Goal: Find specific page/section

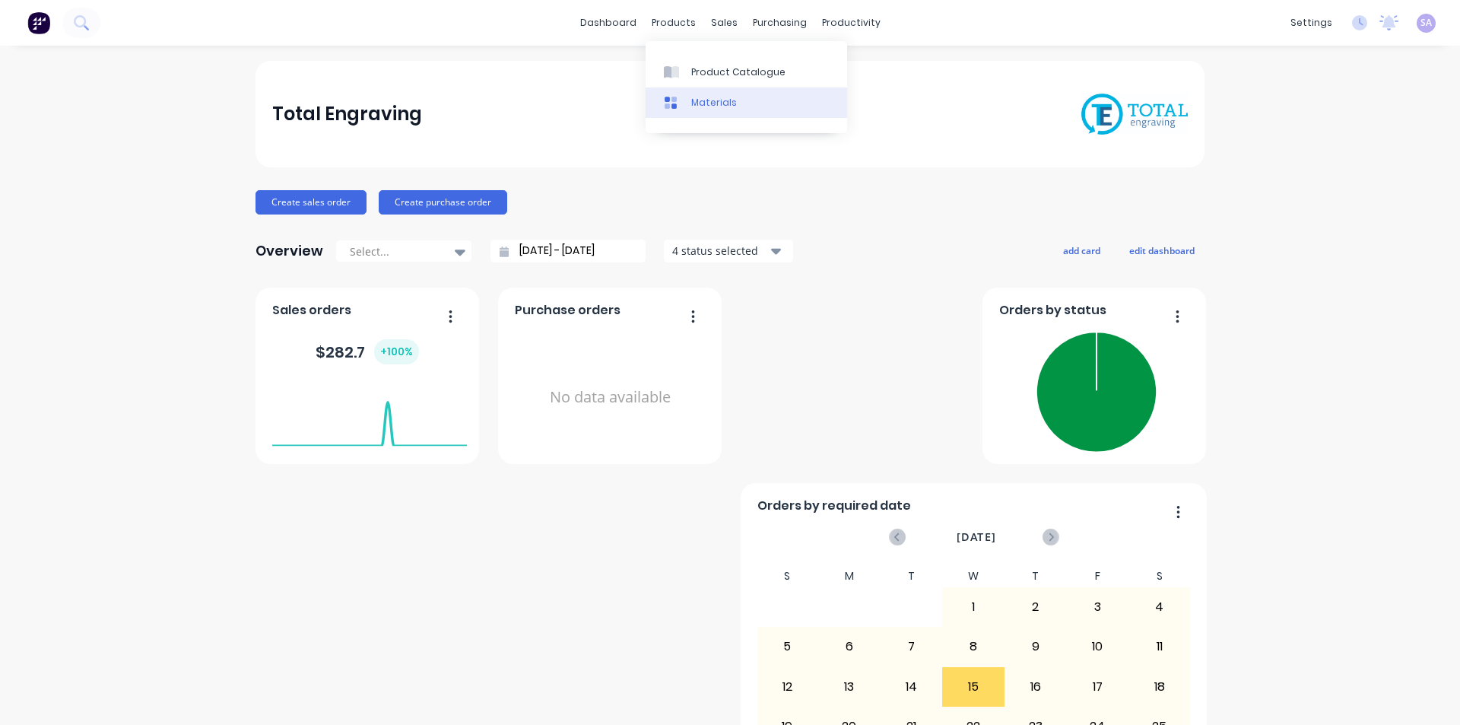
click at [707, 97] on div "Materials" at bounding box center [714, 103] width 46 height 14
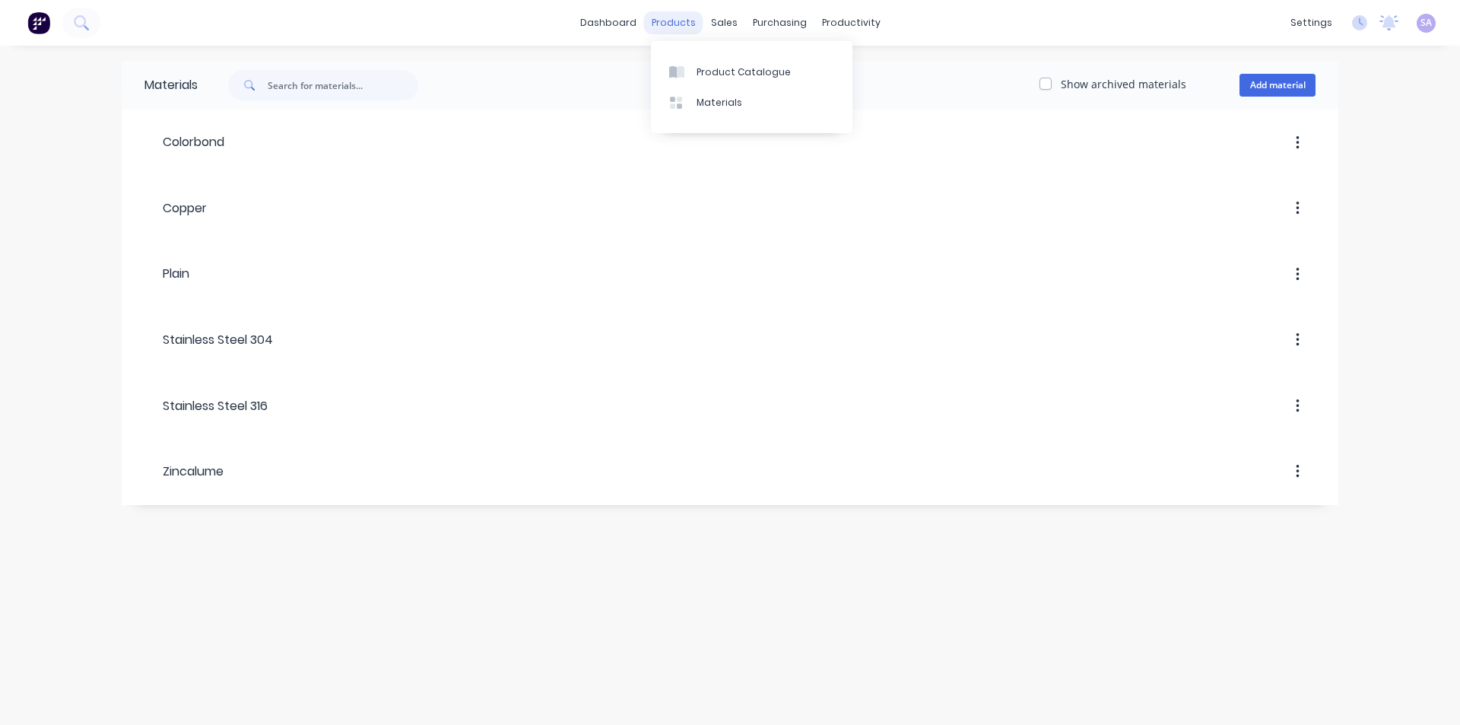
click at [679, 26] on div "products" at bounding box center [673, 22] width 59 height 23
click at [698, 50] on div "Product Catalogue Materials" at bounding box center [752, 87] width 202 height 92
click at [703, 59] on link "Product Catalogue" at bounding box center [752, 71] width 202 height 30
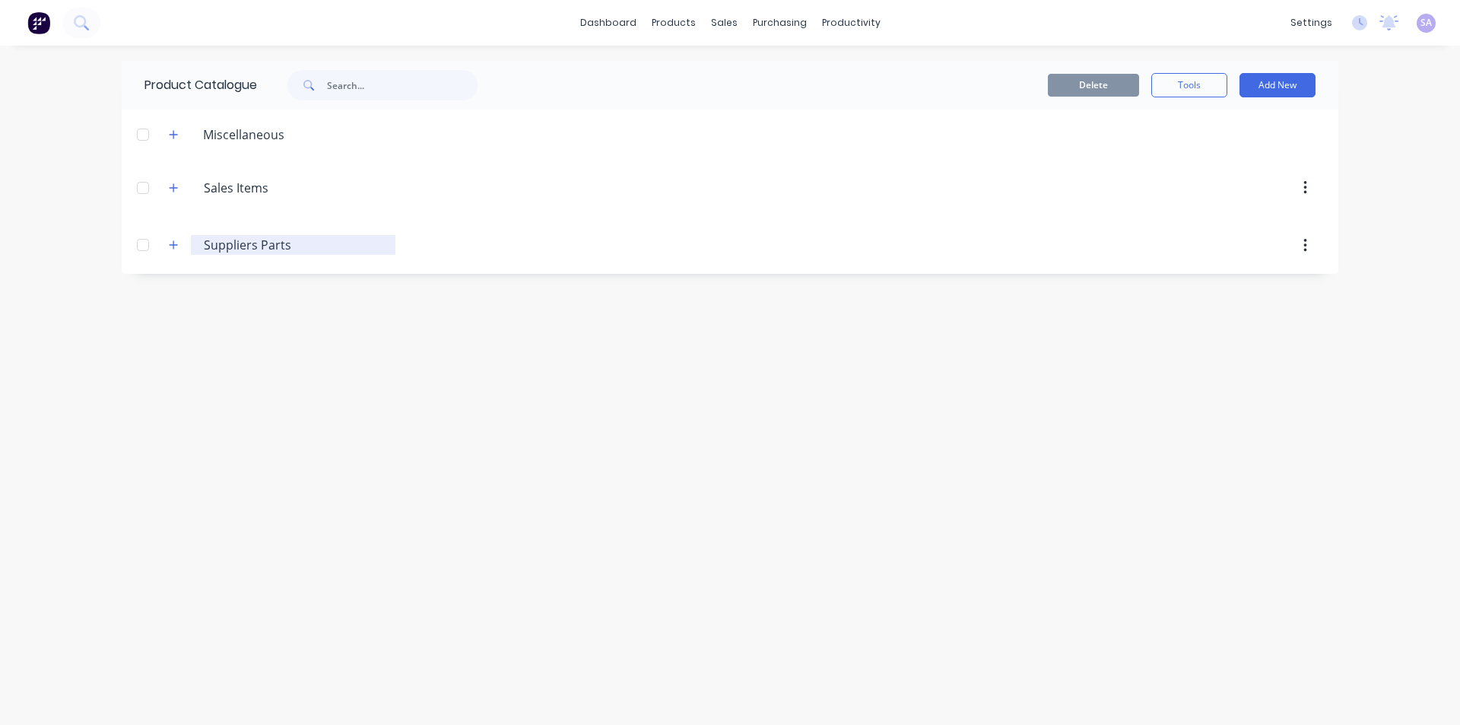
click at [246, 236] on input "Suppliers Parts" at bounding box center [295, 245] width 183 height 18
click at [172, 240] on icon "button" at bounding box center [173, 245] width 9 height 11
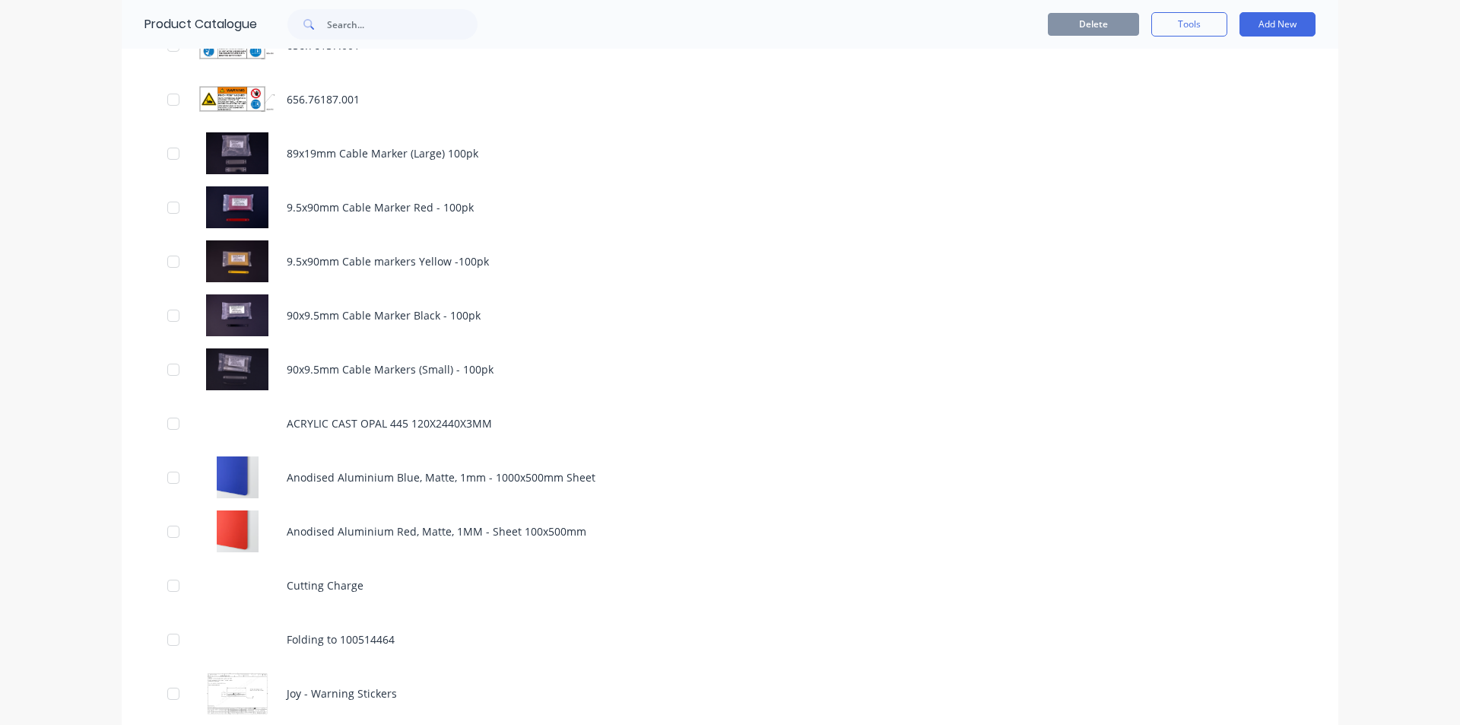
scroll to position [903, 0]
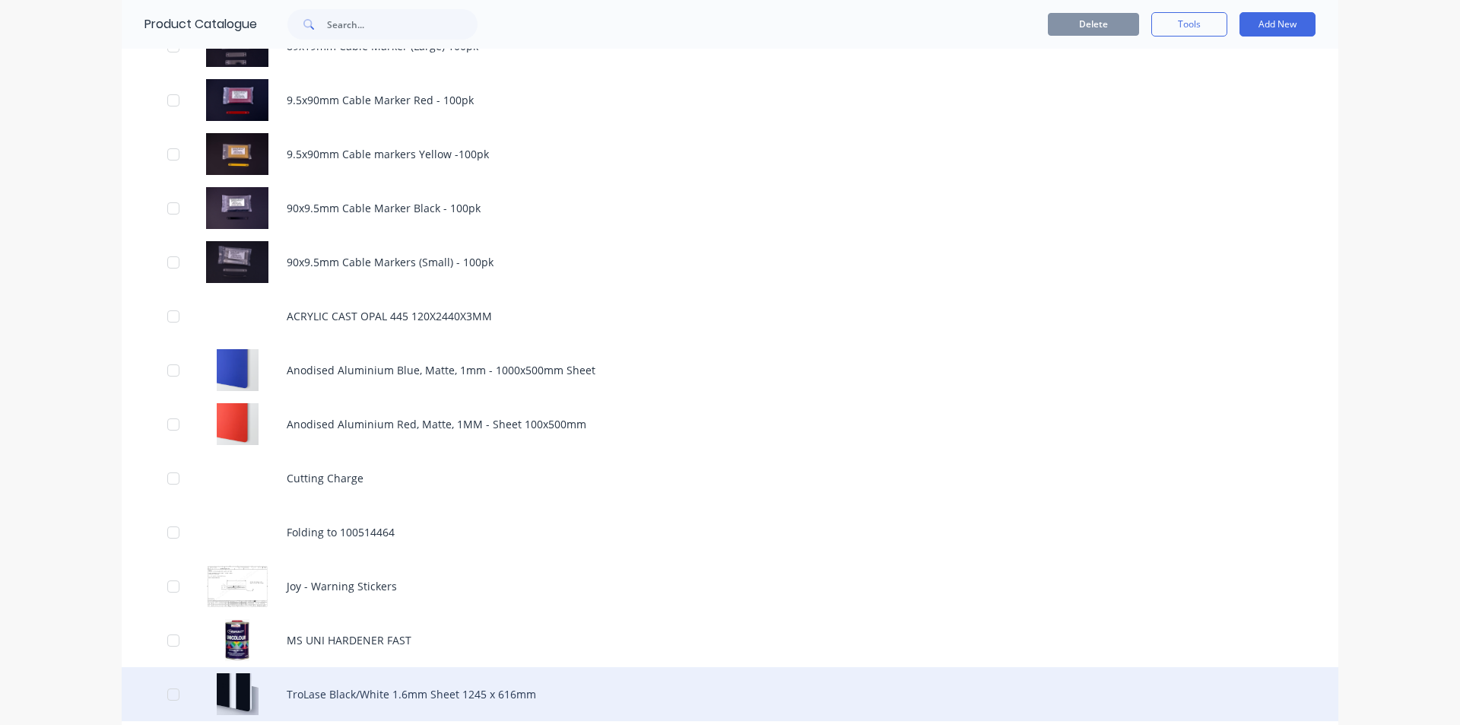
click at [428, 667] on div "TroLase Black/White 1.6mm Sheet 1245 x 616mm" at bounding box center [730, 694] width 1217 height 54
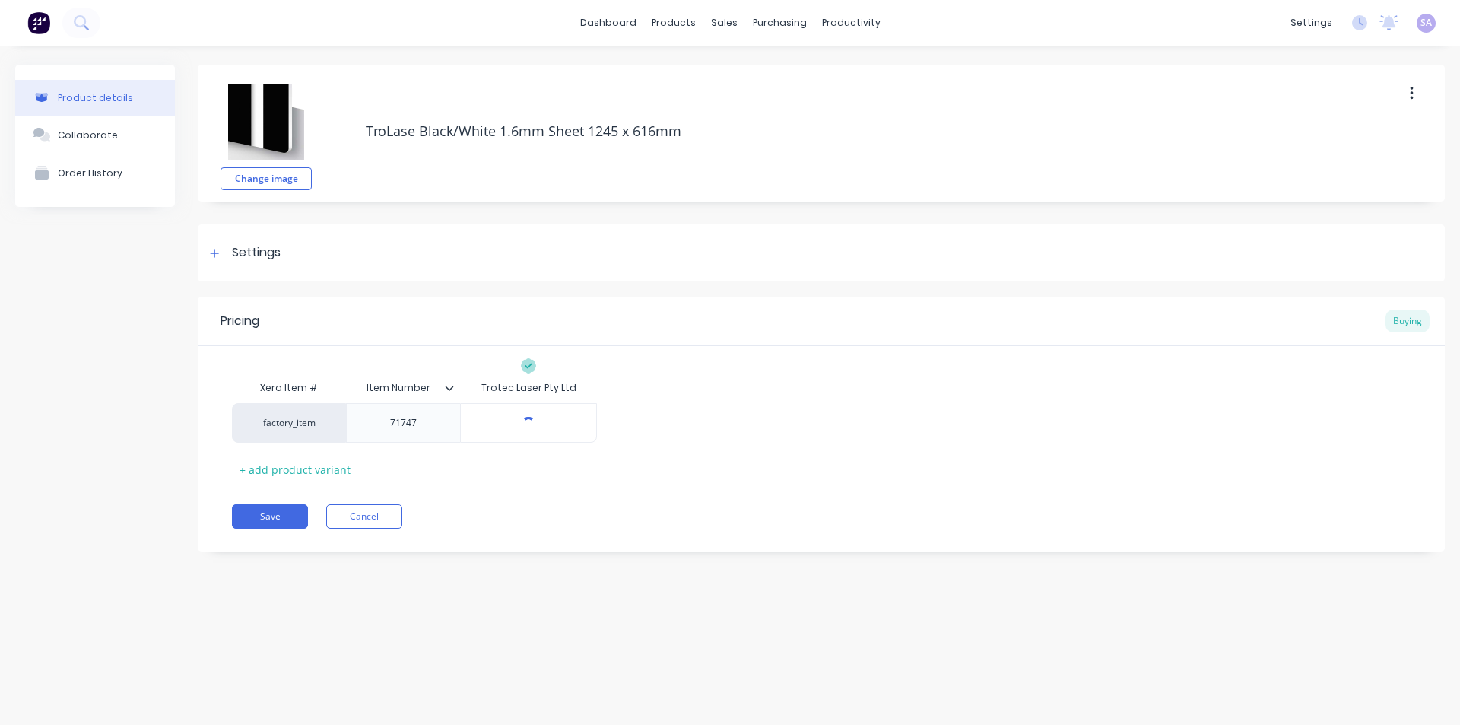
type textarea "x"
